Goal: Information Seeking & Learning: Learn about a topic

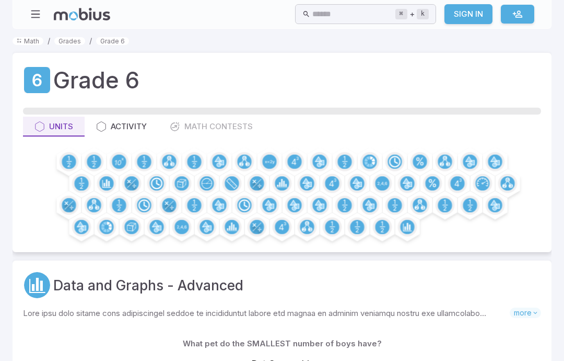
click at [111, 165] on div at bounding box center [119, 161] width 19 height 19
click at [67, 164] on circle at bounding box center [69, 161] width 14 height 14
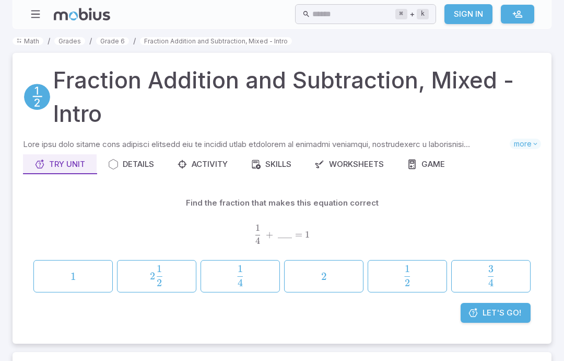
click at [504, 321] on link "Let's Go!" at bounding box center [496, 313] width 70 height 20
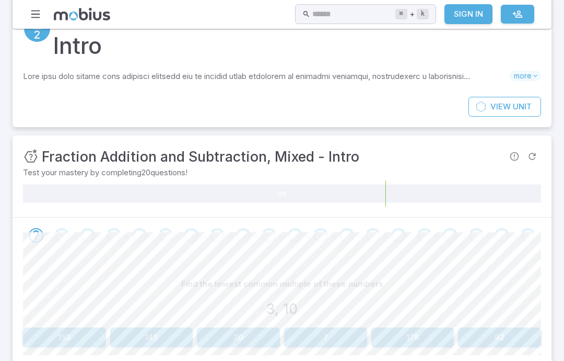
scroll to position [84, 0]
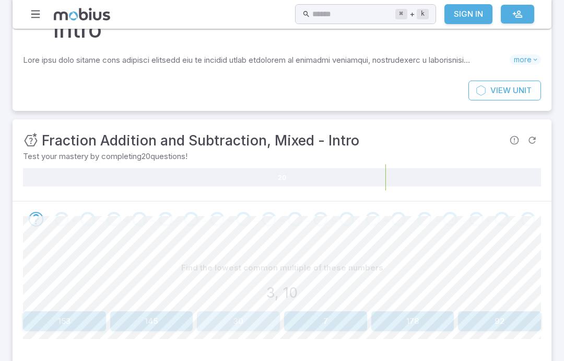
click at [253, 321] on button "30" at bounding box center [238, 321] width 83 height 20
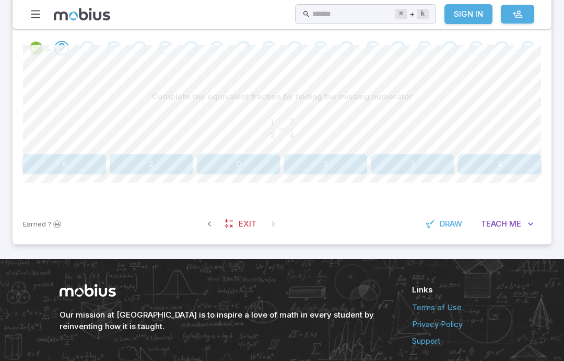
scroll to position [297, 0]
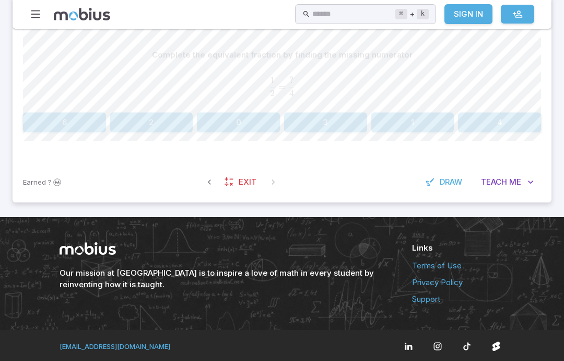
click at [499, 176] on span "Teach" at bounding box center [494, 181] width 26 height 11
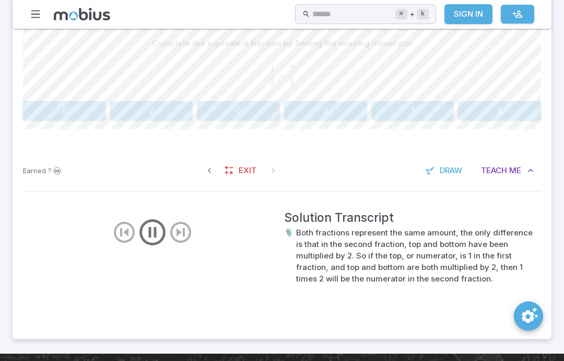
scroll to position [325, 0]
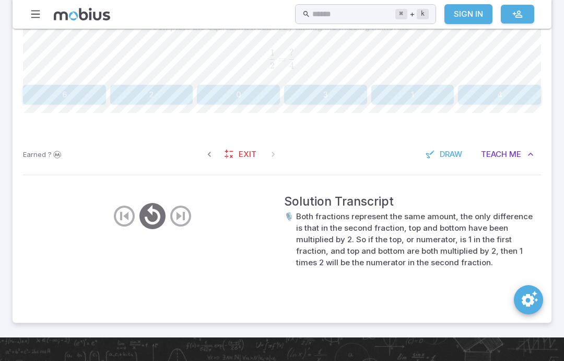
click at [416, 99] on button "1" at bounding box center [413, 95] width 83 height 20
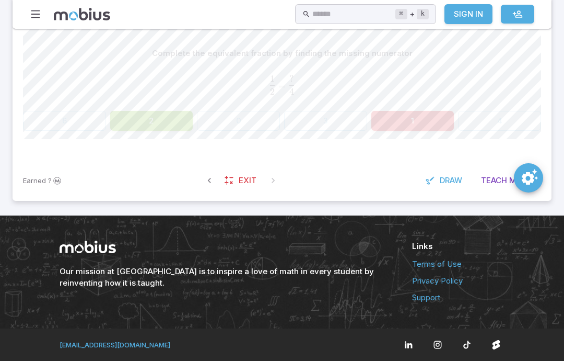
scroll to position [297, 0]
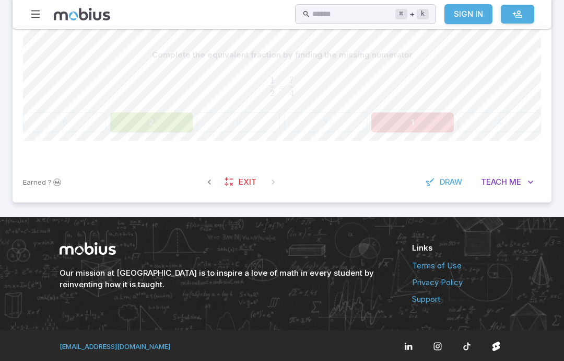
click at [144, 119] on button "2" at bounding box center [151, 122] width 83 height 20
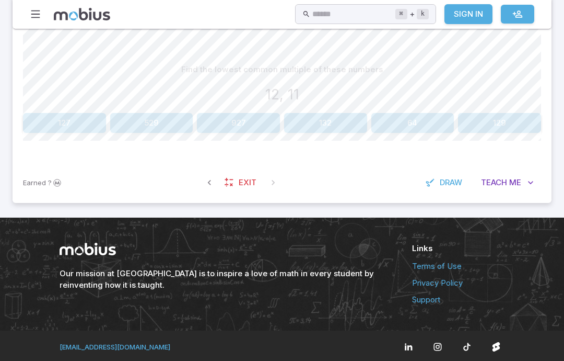
click at [330, 122] on button "132" at bounding box center [325, 123] width 83 height 20
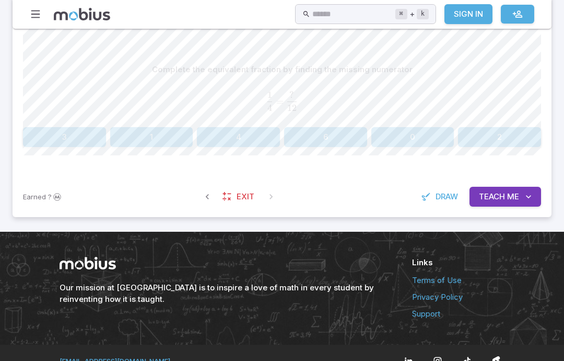
click at [496, 200] on span "Teach" at bounding box center [492, 196] width 26 height 11
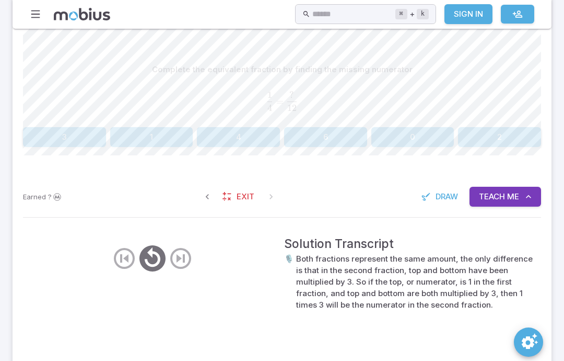
click at [50, 140] on button "3" at bounding box center [64, 137] width 83 height 20
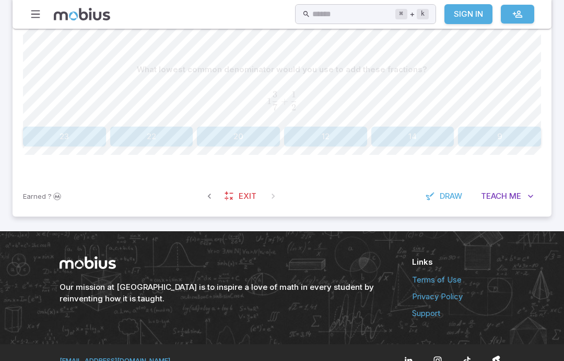
click at [390, 130] on button "14" at bounding box center [413, 136] width 83 height 20
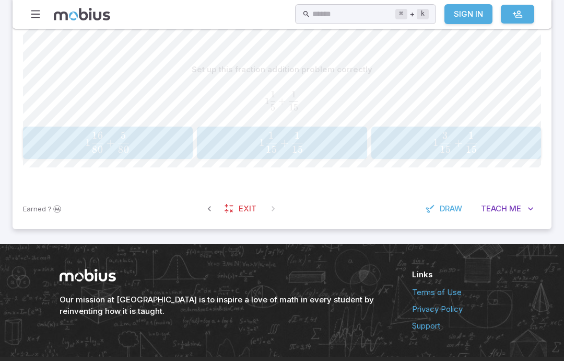
click at [505, 209] on span "Teach" at bounding box center [494, 208] width 26 height 11
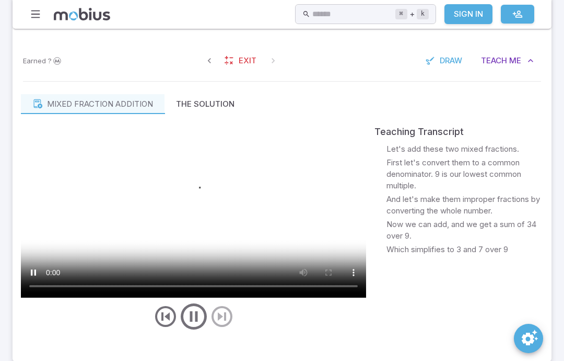
scroll to position [430, 0]
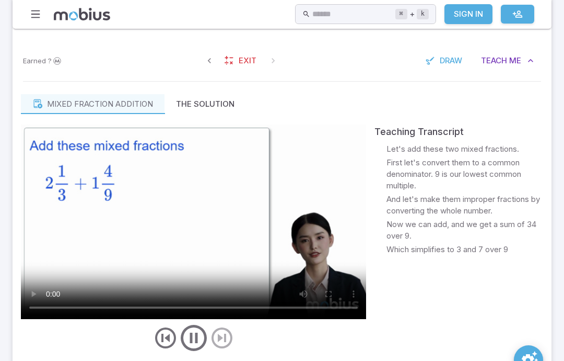
click at [159, 343] on icon "previous" at bounding box center [165, 337] width 25 height 25
click at [159, 346] on icon "previous" at bounding box center [165, 337] width 25 height 25
click at [159, 345] on icon "previous" at bounding box center [165, 337] width 25 height 25
click at [162, 340] on icon "previous" at bounding box center [165, 337] width 25 height 25
click at [63, 149] on video at bounding box center [193, 221] width 345 height 194
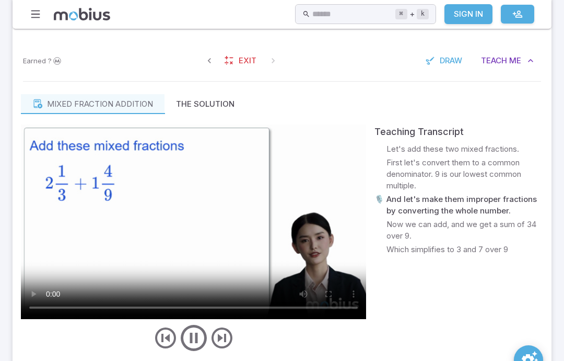
click at [183, 211] on video at bounding box center [193, 221] width 345 height 194
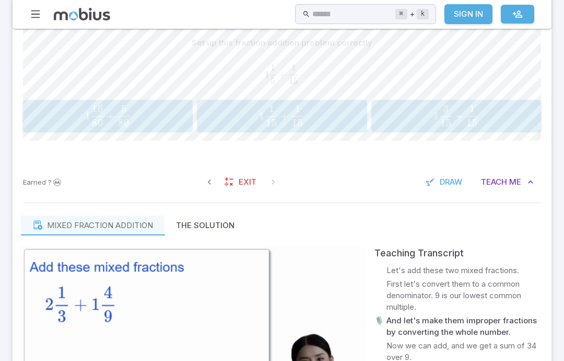
scroll to position [324, 0]
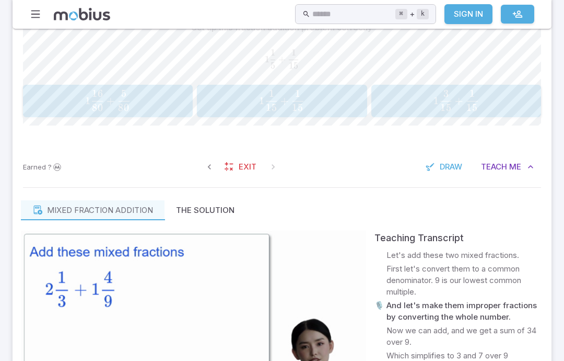
click at [296, 104] on span "button" at bounding box center [298, 107] width 11 height 7
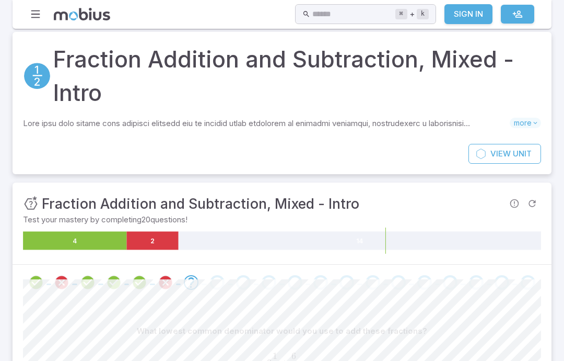
scroll to position [27, 0]
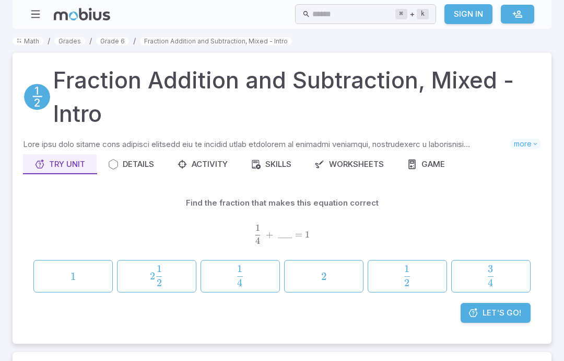
click at [479, 305] on link "Let's Go!" at bounding box center [496, 313] width 70 height 20
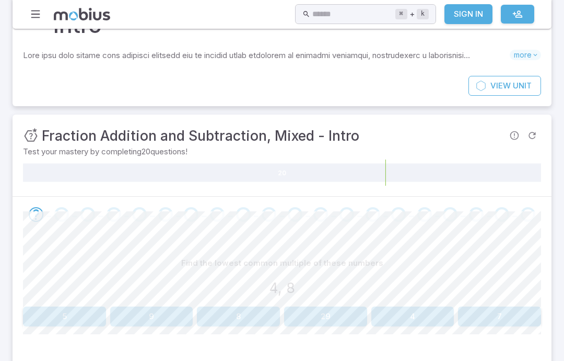
scroll to position [89, 0]
click at [227, 314] on button "8" at bounding box center [238, 316] width 83 height 20
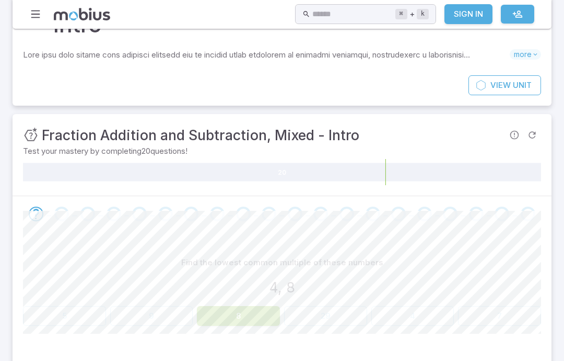
scroll to position [89, 0]
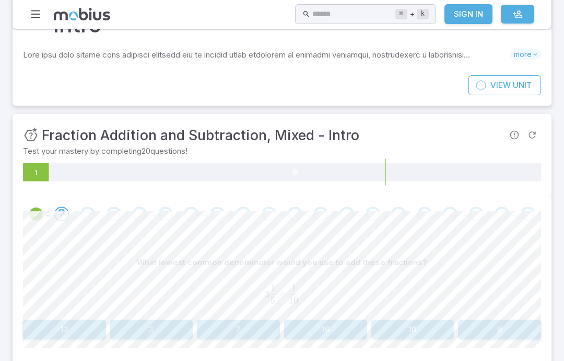
click at [414, 324] on button "10" at bounding box center [413, 329] width 83 height 20
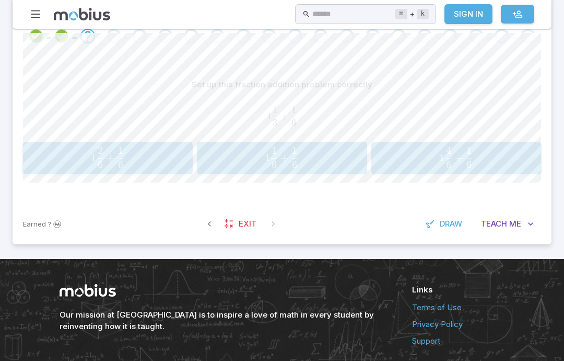
scroll to position [254, 0]
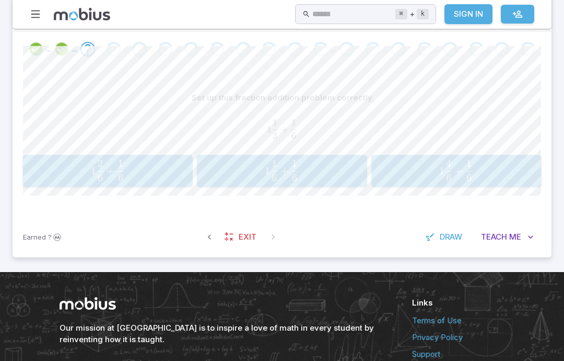
click at [227, 194] on div "Set up this fraction addition problem correctly 1 1 3 + 1 6 1\frac{1}{3} + \fra…" at bounding box center [282, 141] width 518 height 149
click at [218, 175] on span "1 6 1 ​ + 6 1 ​" at bounding box center [282, 170] width 150 height 21
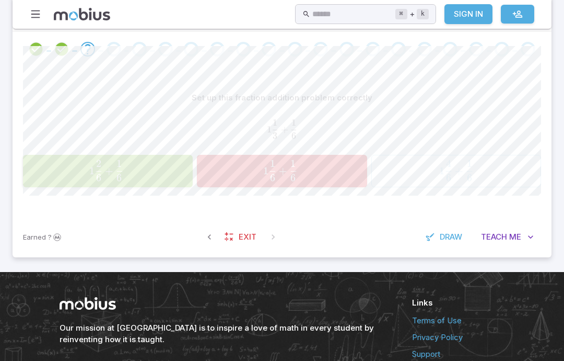
click at [118, 162] on span "1" at bounding box center [120, 163] width 6 height 13
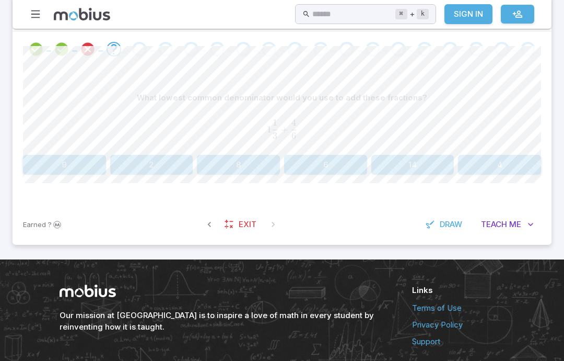
scroll to position [236, 0]
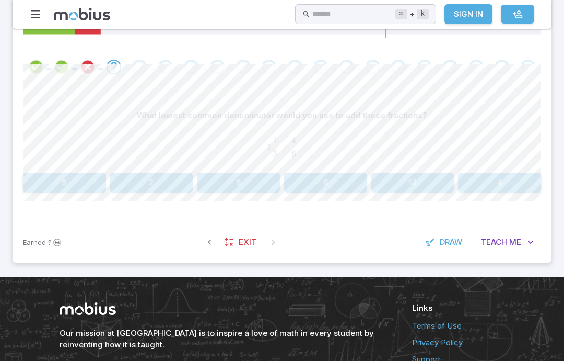
click at [317, 184] on button "6" at bounding box center [325, 182] width 83 height 20
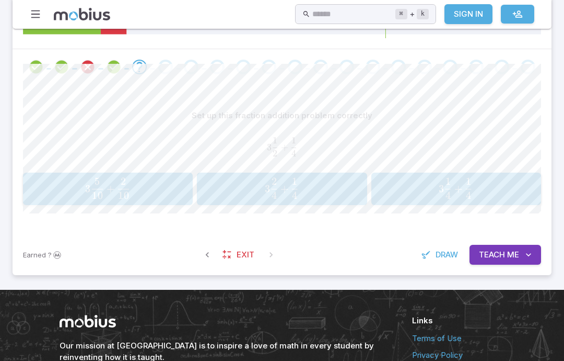
click at [142, 179] on span "3 10 5 ​ + 10 2 ​" at bounding box center [107, 188] width 151 height 21
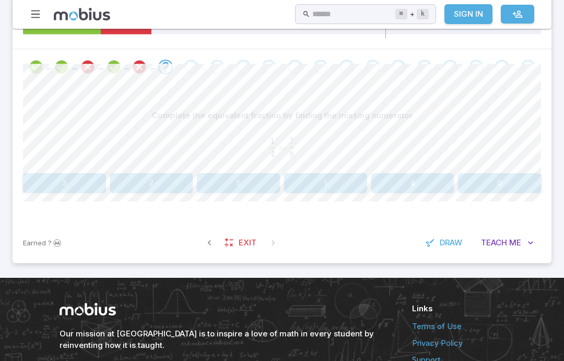
click at [148, 181] on button "2" at bounding box center [151, 183] width 83 height 20
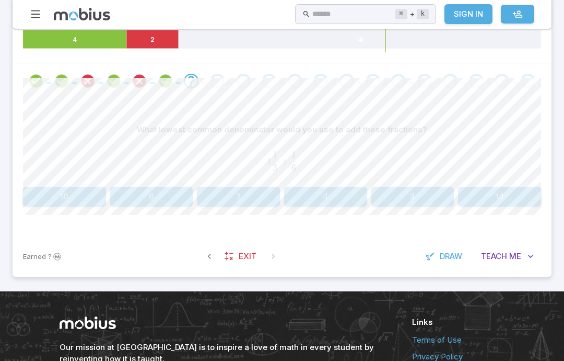
scroll to position [227, 0]
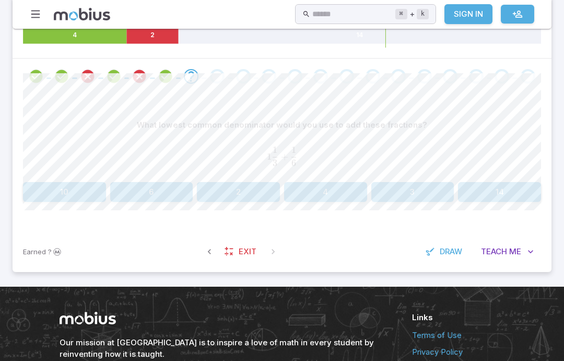
click at [164, 192] on button "6" at bounding box center [151, 192] width 83 height 20
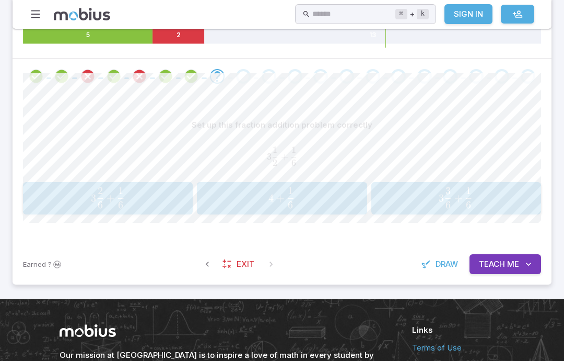
click at [499, 258] on span "Teach" at bounding box center [492, 263] width 26 height 11
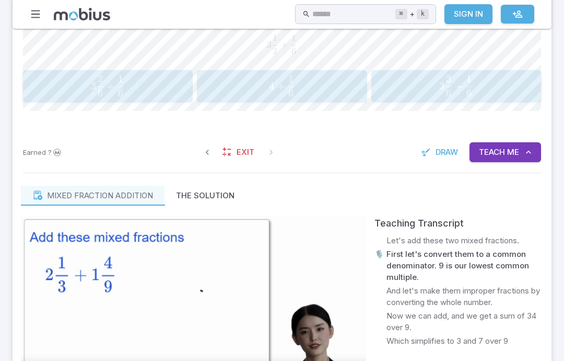
scroll to position [339, 0]
click at [106, 180] on div "Mixed fraction addition The Solution Teaching Transcript 🎙️ Let's add these two…" at bounding box center [282, 325] width 539 height 297
click at [160, 272] on video at bounding box center [193, 313] width 345 height 194
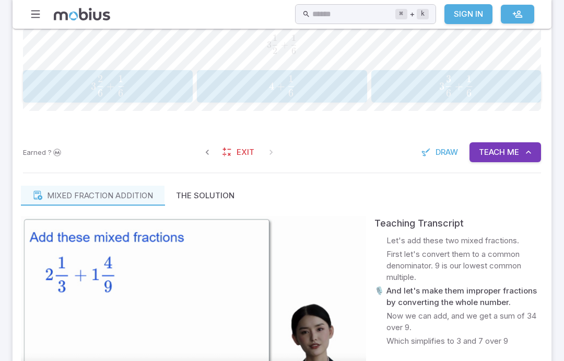
click at [193, 316] on video at bounding box center [193, 313] width 345 height 194
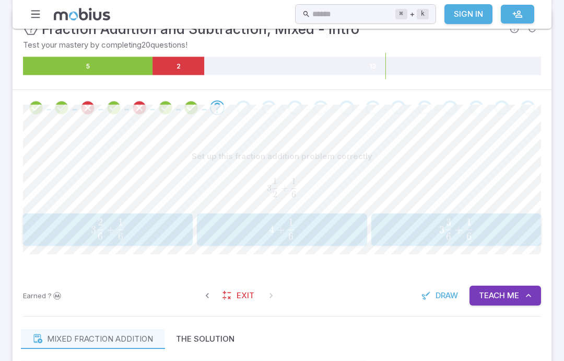
scroll to position [195, 0]
click at [128, 235] on span "3 6 2 ​ + 6 1 ​" at bounding box center [108, 228] width 150 height 21
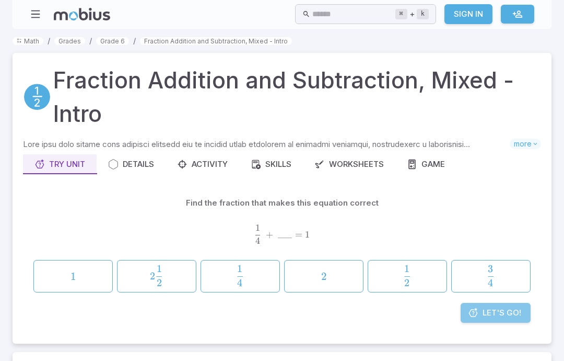
click at [497, 313] on span "Let's Go!" at bounding box center [502, 312] width 39 height 11
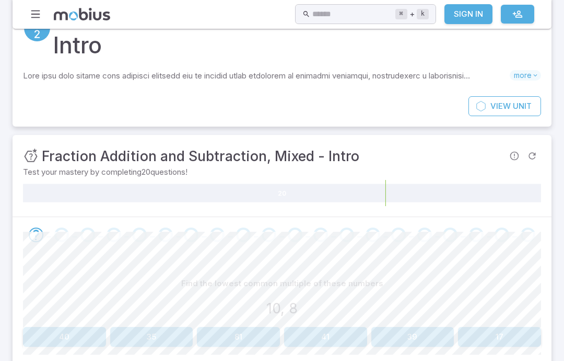
scroll to position [69, 0]
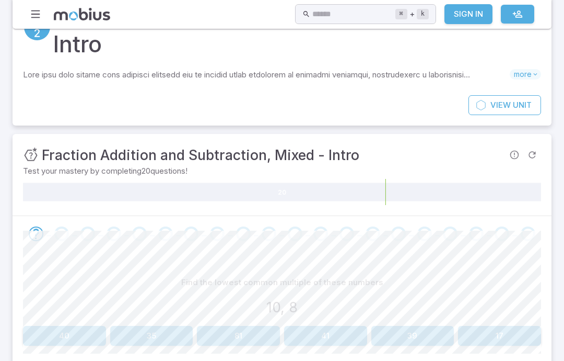
click at [76, 335] on button "40" at bounding box center [64, 336] width 83 height 20
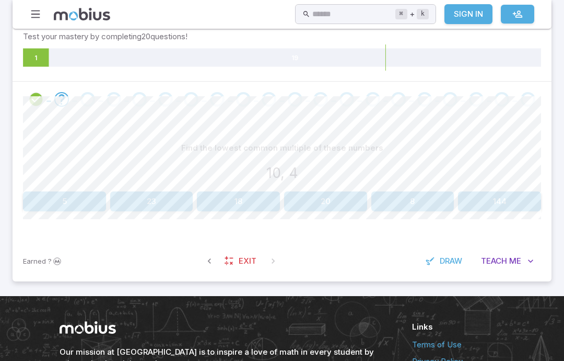
scroll to position [190, 0]
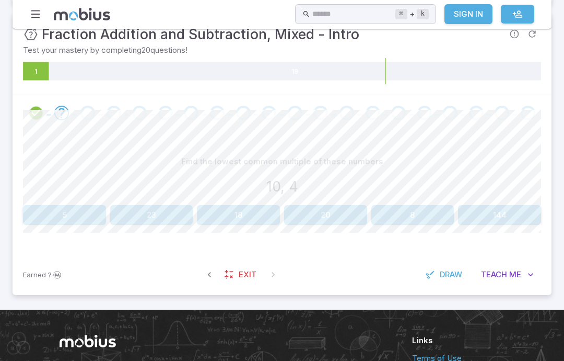
click at [315, 206] on button "20" at bounding box center [325, 215] width 83 height 20
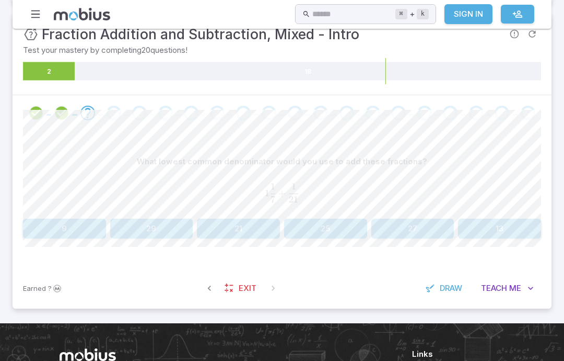
click at [233, 228] on button "21" at bounding box center [238, 228] width 83 height 20
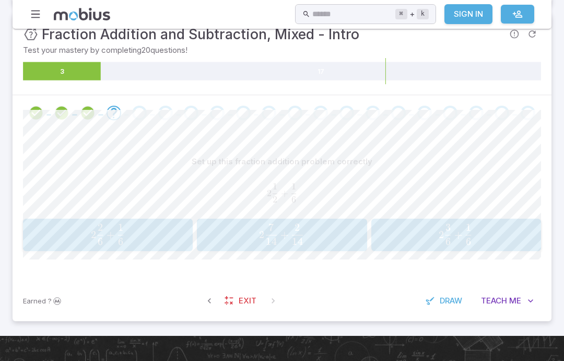
scroll to position [232, 0]
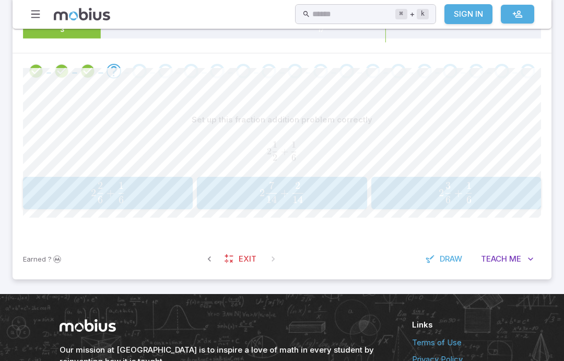
click at [139, 190] on span "2 6 2 ​ + 6 1 ​" at bounding box center [108, 192] width 151 height 21
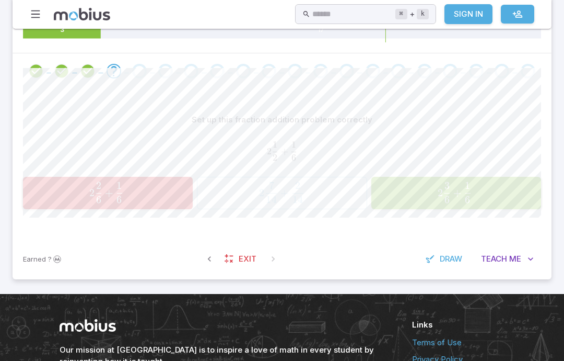
click at [455, 167] on div "Set up this fraction addition problem correctly 2 1 2 + 1 6 2\frac{1}{2} + \fra…" at bounding box center [282, 141] width 518 height 63
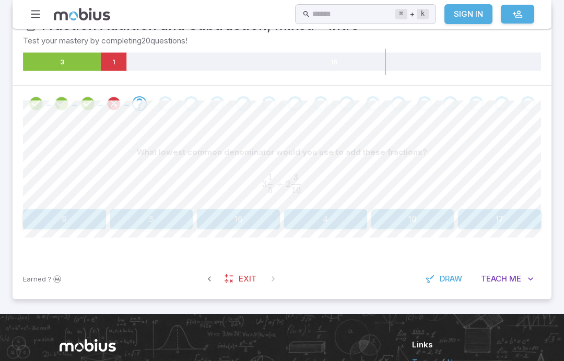
scroll to position [199, 0]
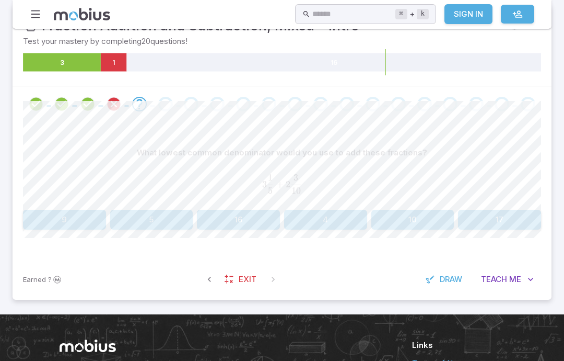
click at [424, 214] on button "10" at bounding box center [413, 220] width 83 height 20
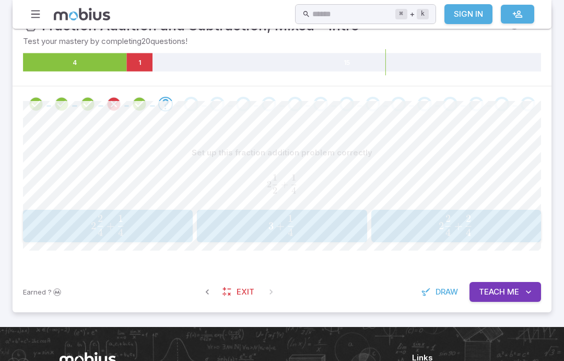
click at [524, 221] on span "2 4 2 ​ + 4 2 ​" at bounding box center [455, 225] width 151 height 21
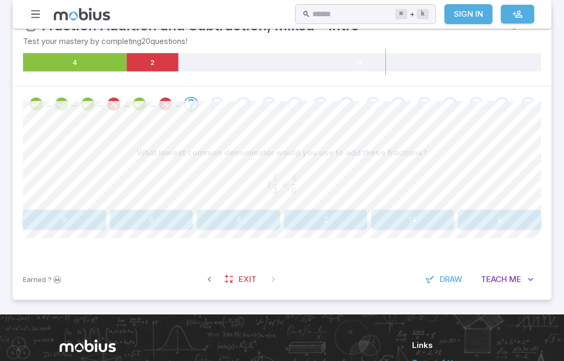
click at [123, 216] on button "6" at bounding box center [151, 220] width 83 height 20
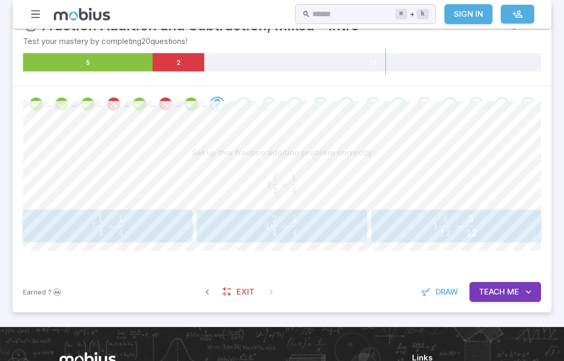
click at [58, 224] on span "1 4 1 ​ + 4 1 ​" at bounding box center [107, 225] width 151 height 21
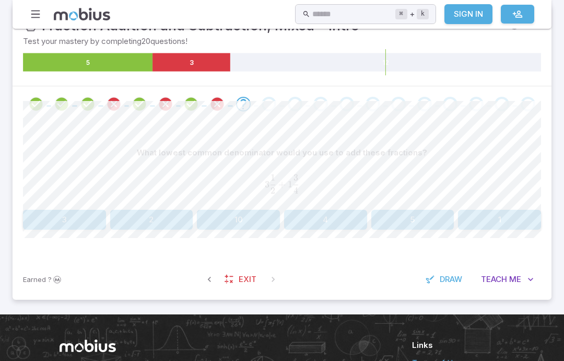
click at [322, 217] on button "4" at bounding box center [325, 220] width 83 height 20
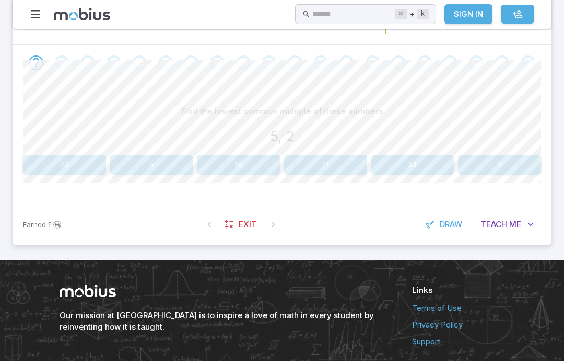
scroll to position [224, 0]
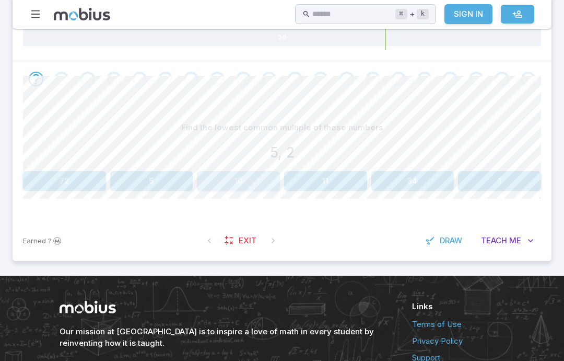
click at [228, 186] on button "10" at bounding box center [238, 181] width 83 height 20
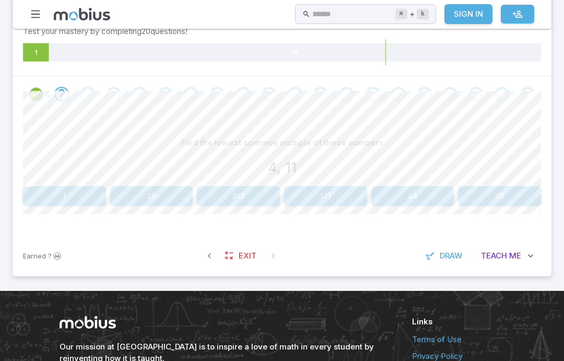
click at [435, 195] on button "44" at bounding box center [413, 196] width 83 height 20
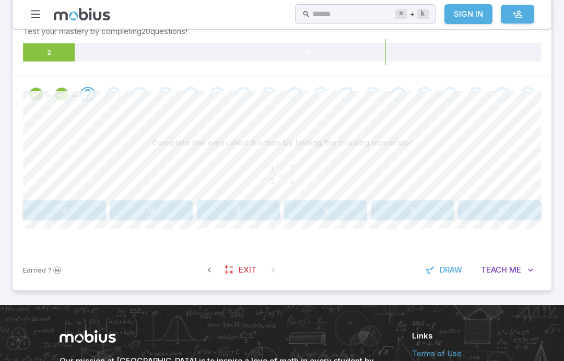
click at [251, 216] on button "2" at bounding box center [238, 210] width 83 height 20
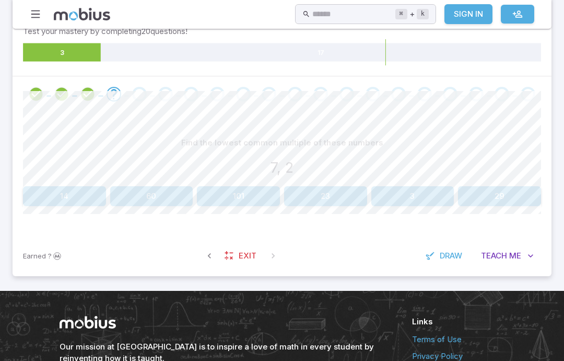
click at [84, 190] on button "14" at bounding box center [64, 196] width 83 height 20
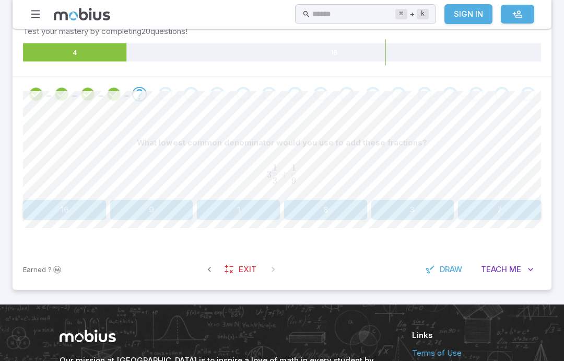
click at [62, 209] on button "16" at bounding box center [64, 210] width 83 height 20
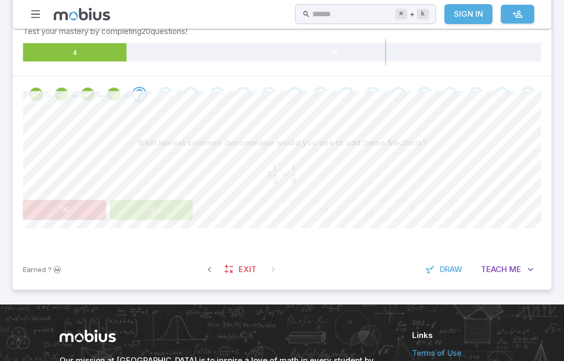
click at [134, 203] on button "9" at bounding box center [151, 210] width 83 height 20
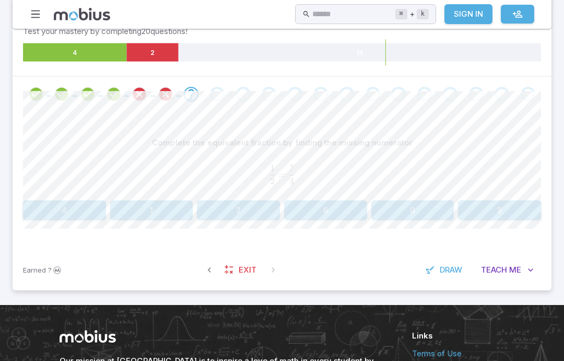
click at [174, 94] on span at bounding box center [166, 94] width 18 height 15
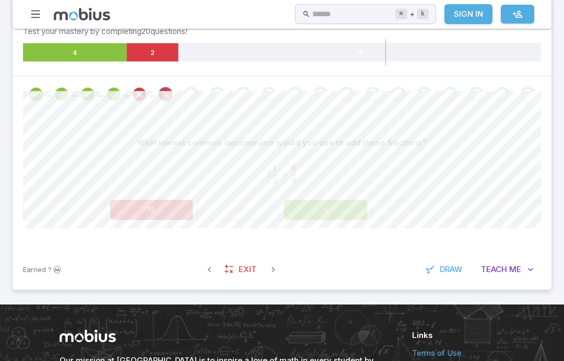
click at [306, 215] on button "9" at bounding box center [325, 210] width 83 height 20
click at [305, 200] on button "9" at bounding box center [325, 210] width 83 height 20
click at [201, 89] on div at bounding box center [192, 94] width 26 height 15
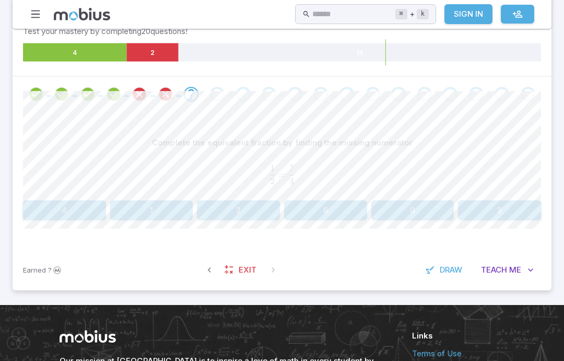
click at [188, 97] on icon "Go to the next question" at bounding box center [191, 94] width 13 height 13
click at [219, 217] on button "2" at bounding box center [238, 210] width 83 height 20
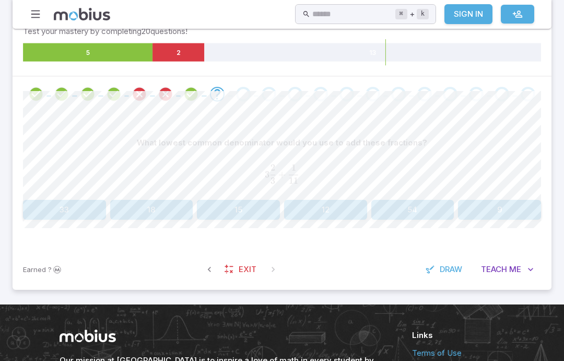
click at [168, 94] on icon "Review your answer" at bounding box center [166, 94] width 16 height 16
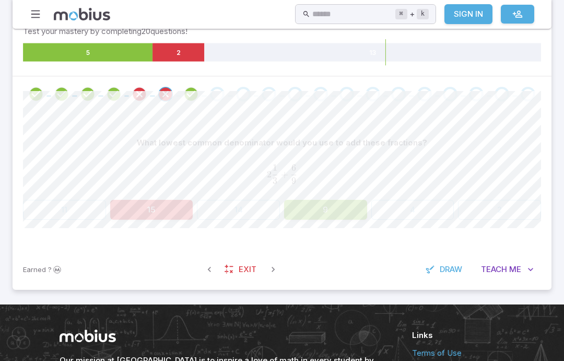
click at [225, 94] on span at bounding box center [218, 94] width 18 height 15
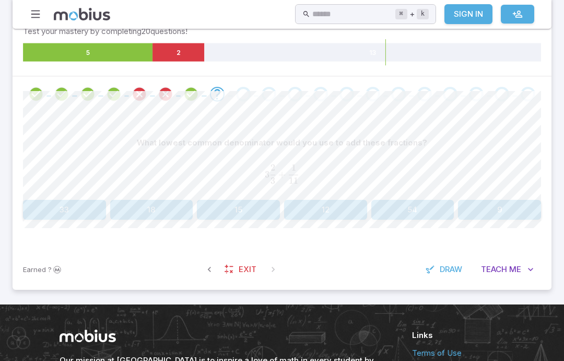
click at [194, 91] on icon "Review your answer" at bounding box center [191, 94] width 16 height 16
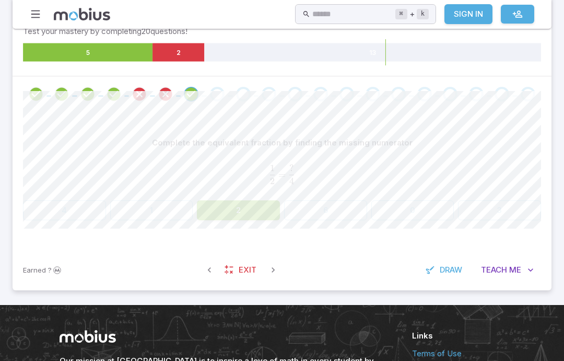
click at [214, 89] on div "Go to the next question" at bounding box center [217, 94] width 15 height 15
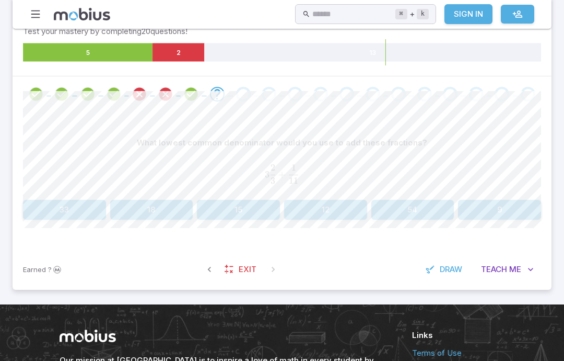
click at [43, 229] on div "What lowest common denominator would you use to add these fractions? 3 2 3 + 1 …" at bounding box center [282, 180] width 518 height 137
click at [46, 215] on button "33" at bounding box center [64, 210] width 83 height 20
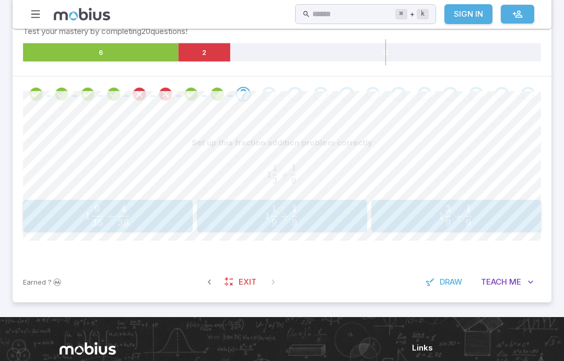
click at [340, 214] on span "1 9 1 ​ + 9 1 ​" at bounding box center [281, 215] width 151 height 21
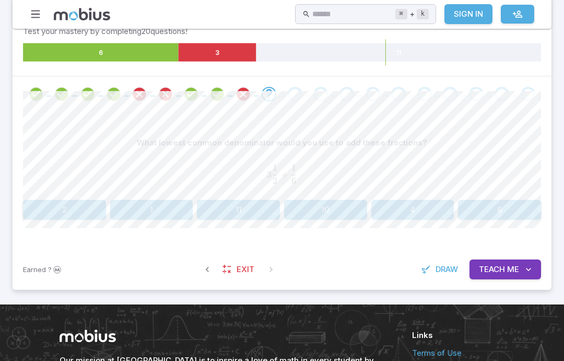
scroll to position [251, 0]
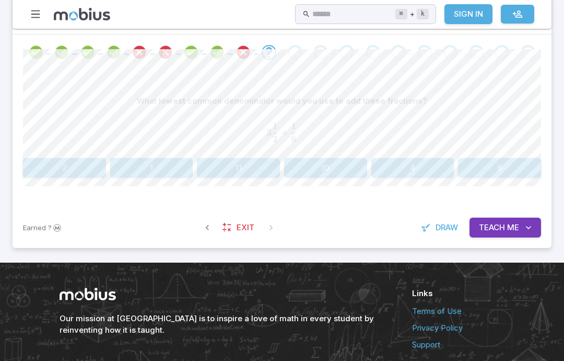
click at [508, 158] on button "6" at bounding box center [499, 168] width 83 height 20
click at [70, 153] on div "What lowest common denominator would you use to add these fractions? 1 1 5 + 7 …" at bounding box center [282, 134] width 518 height 87
click at [66, 158] on button "10" at bounding box center [64, 168] width 83 height 20
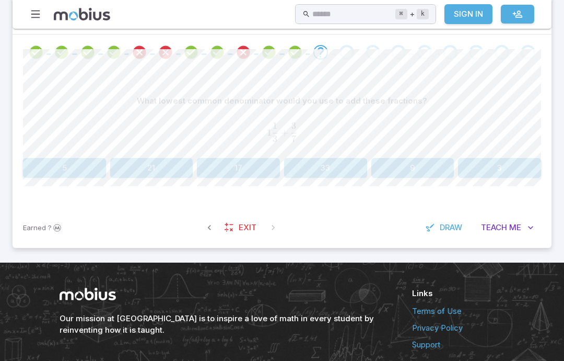
click at [157, 168] on button "21" at bounding box center [151, 168] width 83 height 20
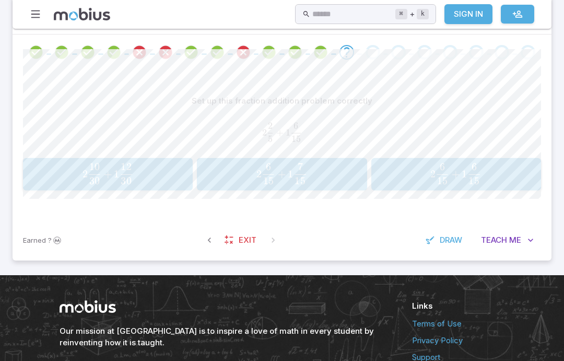
click at [281, 180] on span "2 15 6 ​ +" at bounding box center [273, 173] width 32 height 21
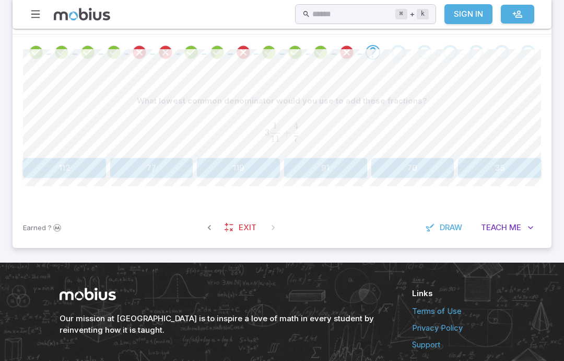
click at [167, 174] on button "77" at bounding box center [151, 168] width 83 height 20
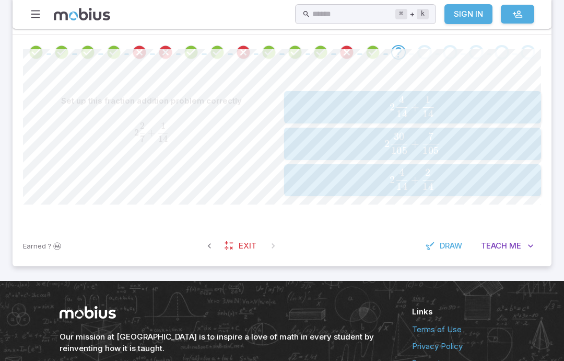
click at [506, 121] on button "2 4 14 + 1 14 2\frac{4}{14} + \frac{1}{14} 2 14 4 ​ + 14 1 ​" at bounding box center [412, 107] width 257 height 32
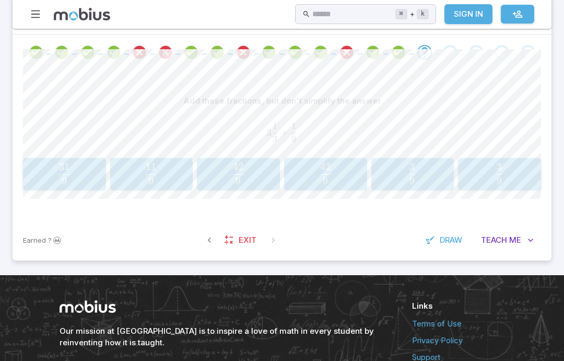
click at [167, 180] on span "9 11 ​" at bounding box center [151, 173] width 71 height 21
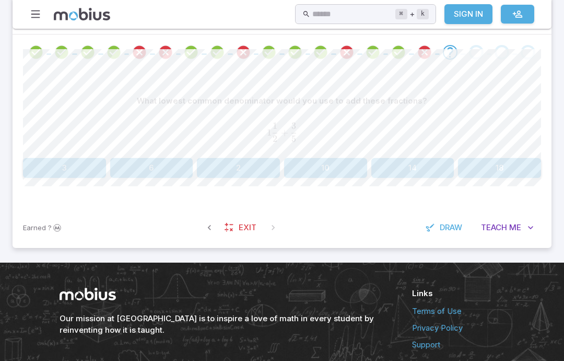
click at [328, 170] on button "10" at bounding box center [325, 168] width 83 height 20
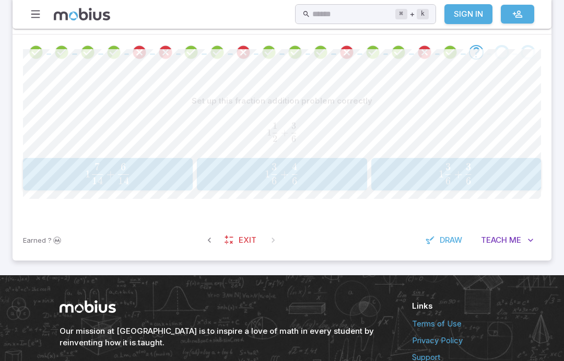
click at [499, 166] on span "1 6 3 ​ + 6 3 ​" at bounding box center [455, 173] width 151 height 21
click at [355, 166] on span "14 16 ​" at bounding box center [325, 173] width 71 height 21
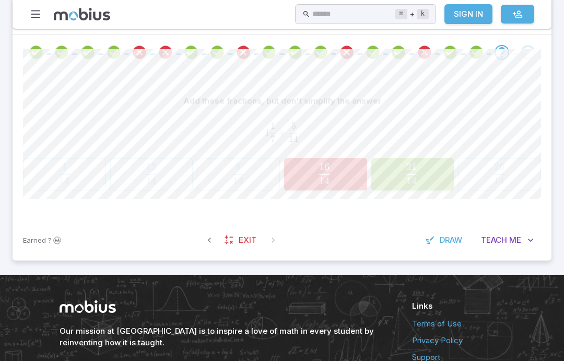
click at [301, 234] on div "Earned ? Exit Draw Teach Me" at bounding box center [282, 240] width 539 height 41
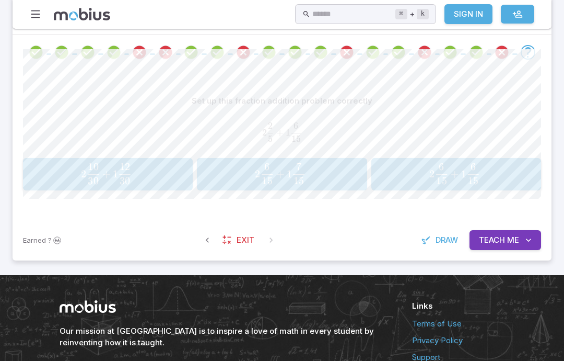
click at [483, 186] on button "2 6 15 + 1 6 15 2\frac{6}{15} + 1\frac{6}{15} 2 15 6 ​ + 1 15 6 ​" at bounding box center [457, 174] width 170 height 32
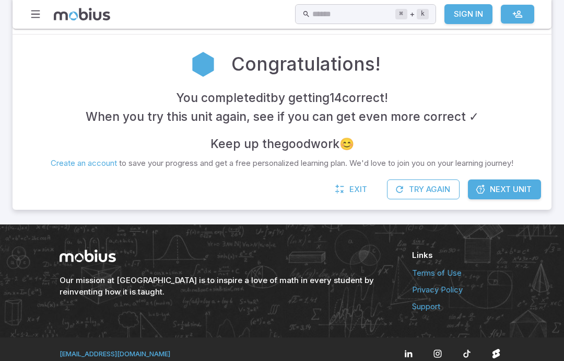
click at [490, 190] on span "Next Unit" at bounding box center [511, 188] width 42 height 11
